Goal: Check status: Check status

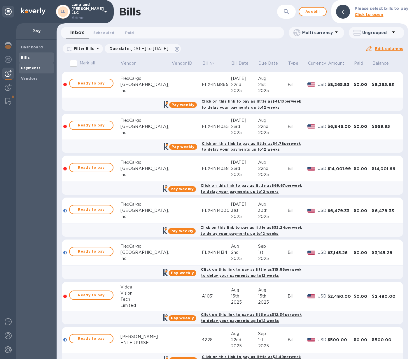
click at [33, 70] on b "Payments" at bounding box center [31, 68] width 20 height 4
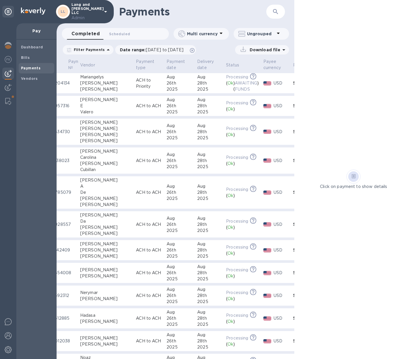
scroll to position [0, 29]
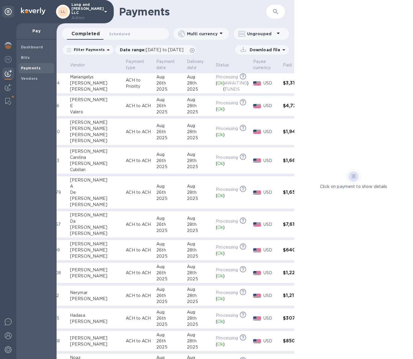
click at [156, 84] on div "26th" at bounding box center [169, 83] width 26 height 6
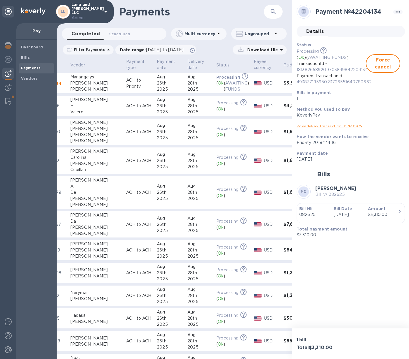
scroll to position [4, 0]
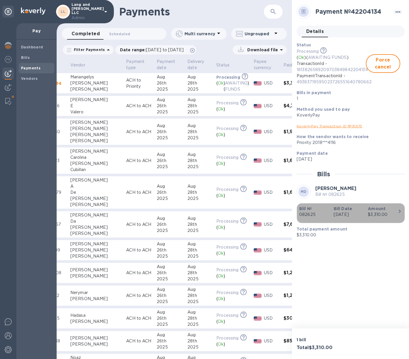
click at [344, 214] on p "[DATE]" at bounding box center [348, 215] width 30 height 6
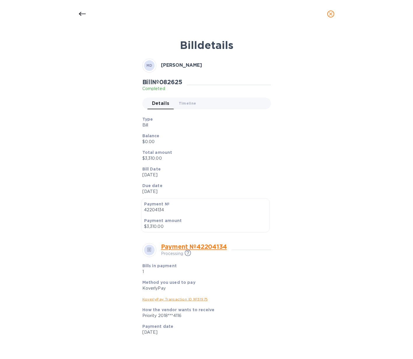
scroll to position [70, 0]
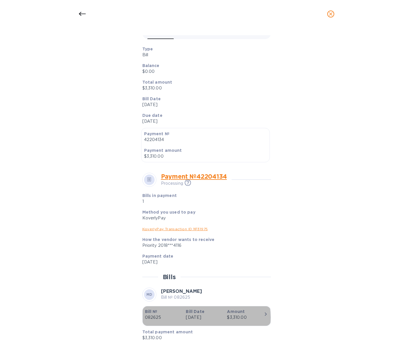
click at [197, 318] on p "[DATE]" at bounding box center [204, 318] width 36 height 6
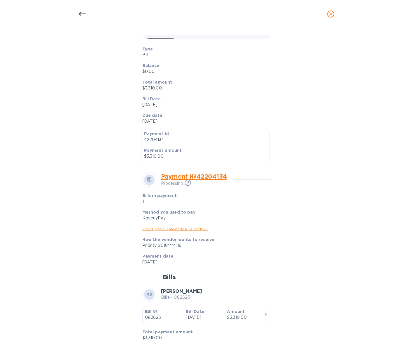
scroll to position [0, 0]
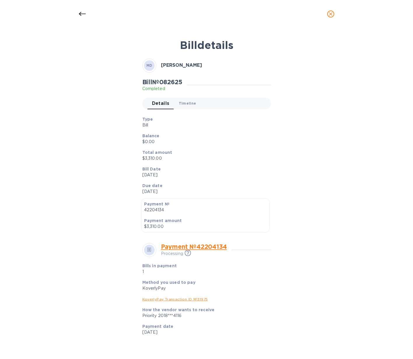
click at [184, 103] on span "Timeline 0" at bounding box center [188, 103] width 18 height 6
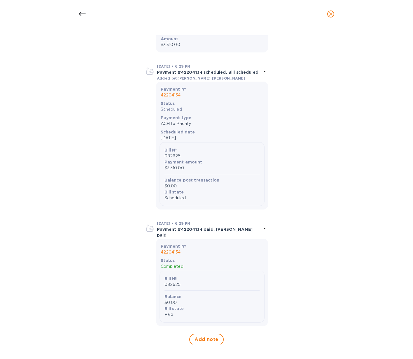
scroll to position [100, 0]
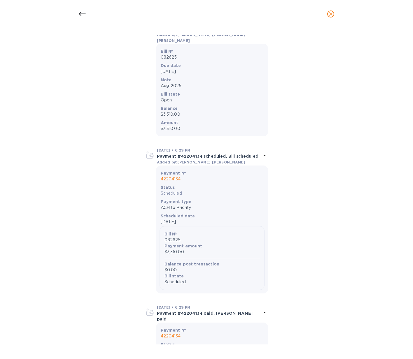
click at [176, 176] on p "42204134" at bounding box center [212, 179] width 103 height 6
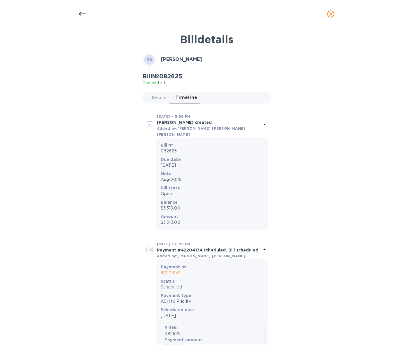
scroll to position [0, 0]
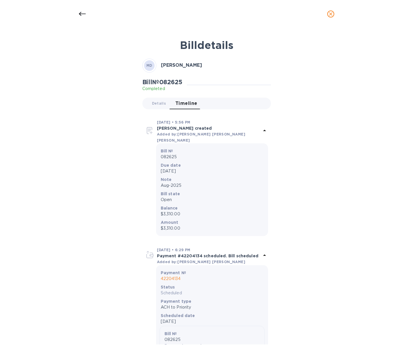
click at [79, 14] on icon at bounding box center [82, 14] width 7 height 4
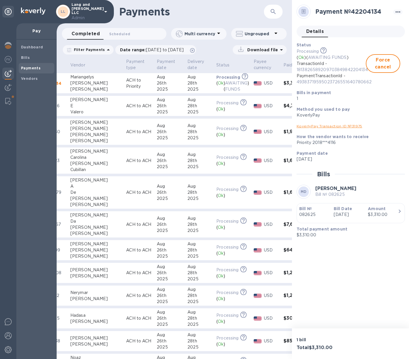
click at [157, 106] on div "26th" at bounding box center [170, 106] width 26 height 6
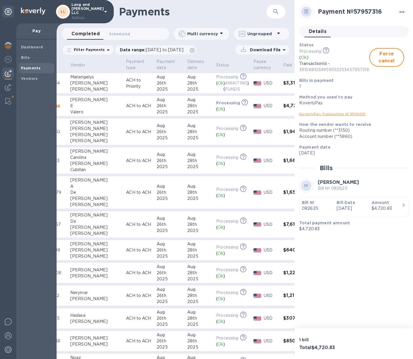
click at [353, 209] on p "[DATE]" at bounding box center [352, 209] width 30 height 6
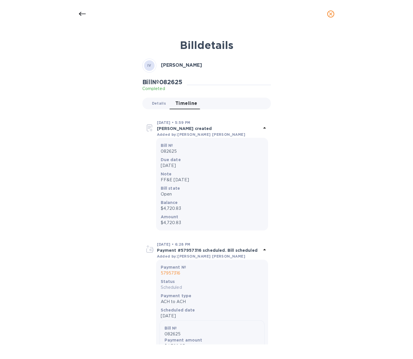
click at [161, 106] on span "Details 0" at bounding box center [159, 103] width 14 height 6
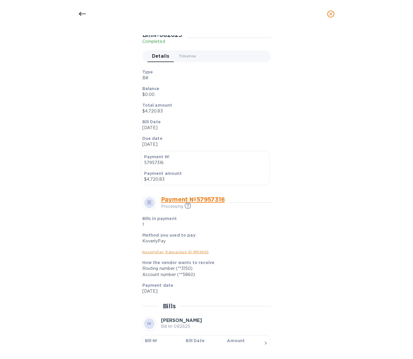
scroll to position [76, 0]
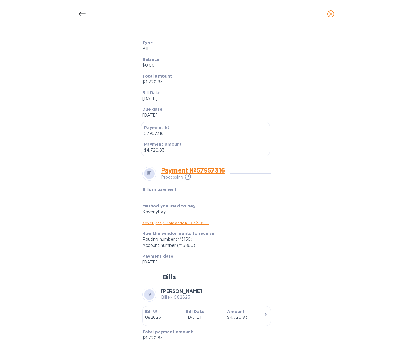
click at [81, 14] on icon at bounding box center [82, 14] width 7 height 7
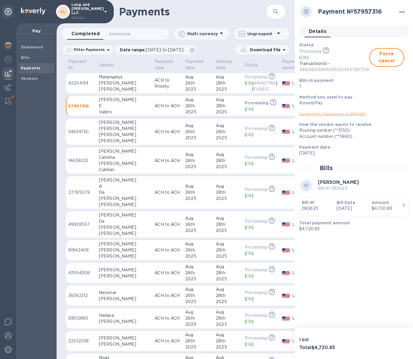
scroll to position [0, 10]
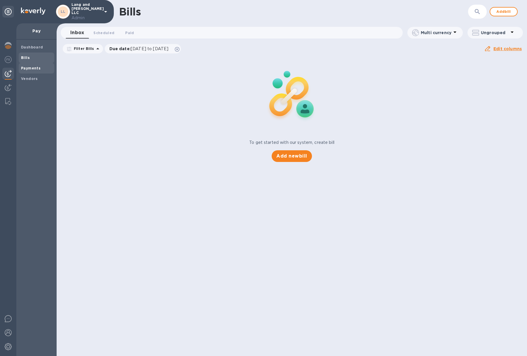
click at [36, 66] on b "Payments" at bounding box center [31, 68] width 20 height 4
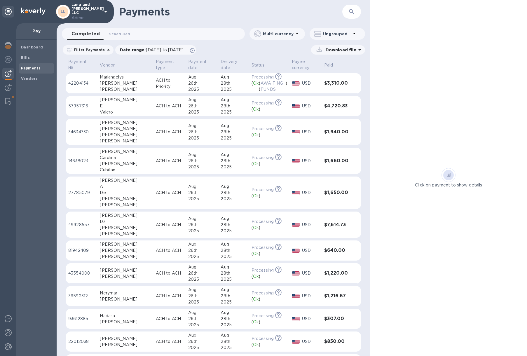
click at [324, 84] on h3 "$3,310.00" at bounding box center [336, 84] width 25 height 6
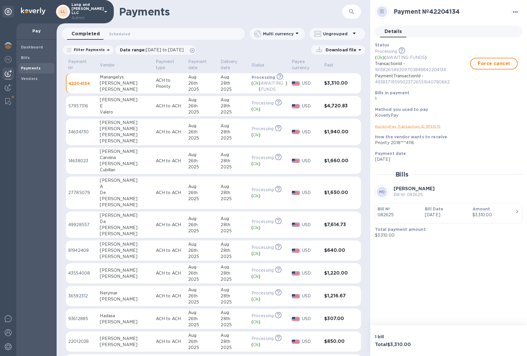
click at [518, 208] on icon "button" at bounding box center [517, 211] width 7 height 7
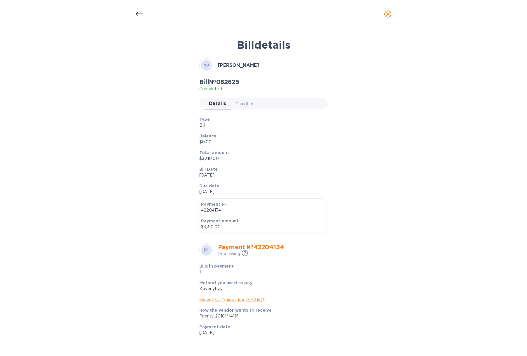
click at [247, 110] on div "Bill № 082625 Completed Details 0 Timeline 0" at bounding box center [263, 96] width 131 height 38
click at [245, 104] on span "Timeline 0" at bounding box center [245, 103] width 18 height 6
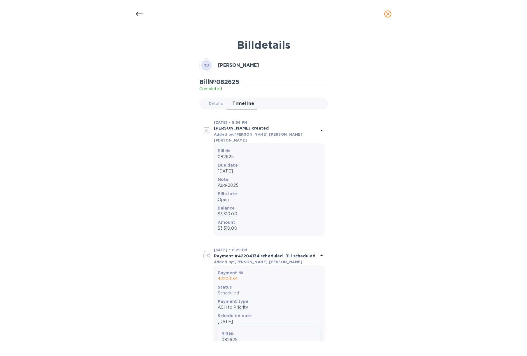
click at [142, 15] on icon at bounding box center [139, 14] width 7 height 7
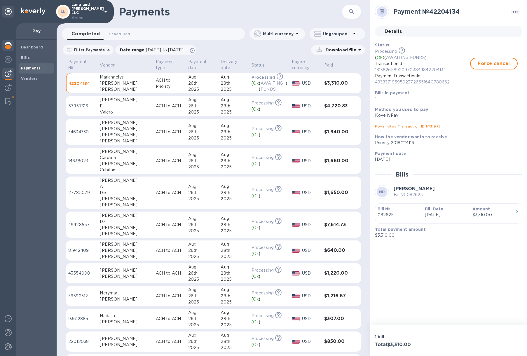
click at [4, 44] on div at bounding box center [8, 46] width 12 height 13
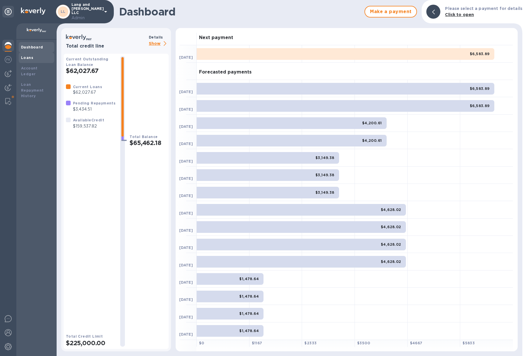
click at [31, 55] on b "Loans" at bounding box center [27, 57] width 12 height 4
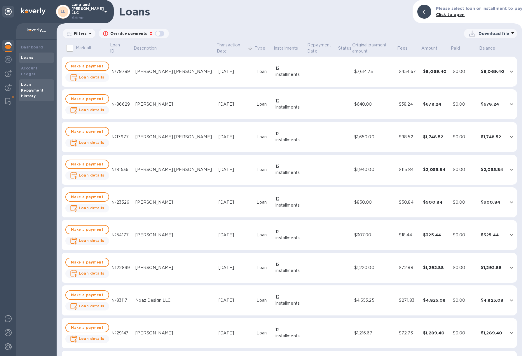
click at [29, 82] on b "Loan Repayment History" at bounding box center [32, 90] width 23 height 16
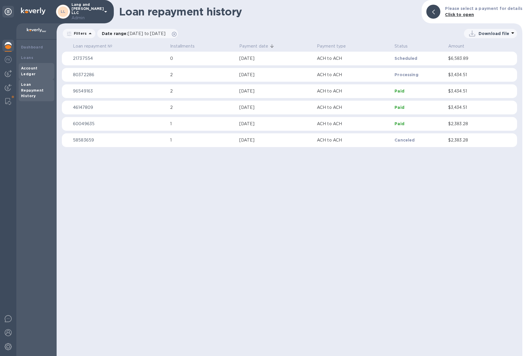
click at [29, 67] on b "Account Ledger" at bounding box center [29, 71] width 17 height 10
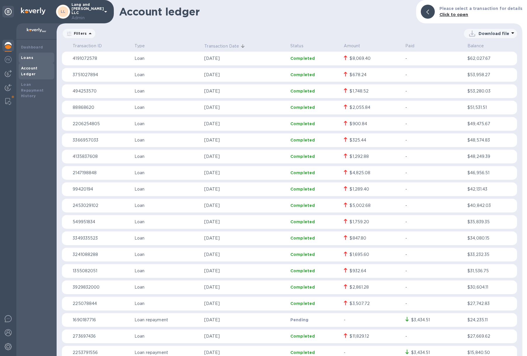
click at [29, 58] on b "Loans" at bounding box center [27, 57] width 12 height 4
